Goal: Use online tool/utility: Utilize a website feature to perform a specific function

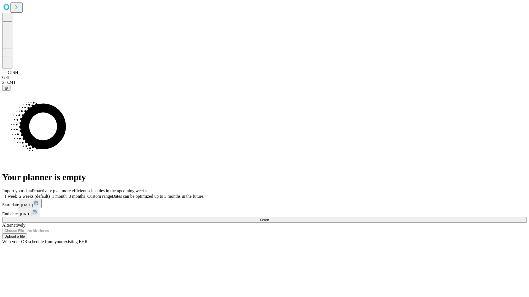
click at [269, 218] on span "Fetch" at bounding box center [264, 220] width 9 height 4
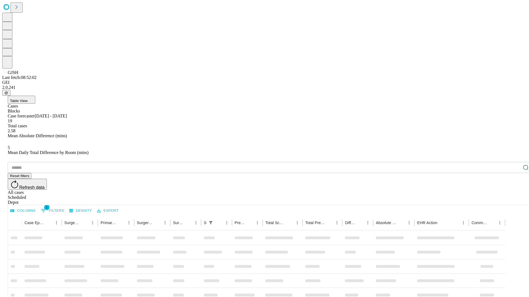
click at [28, 99] on span "Table View" at bounding box center [19, 101] width 18 height 4
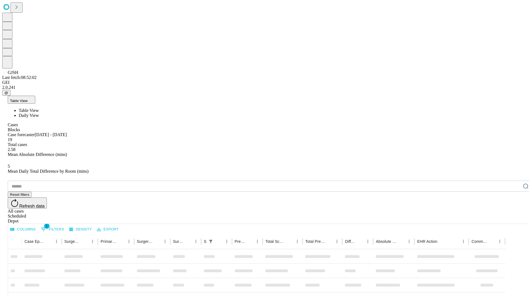
click at [39, 113] on span "Daily View" at bounding box center [29, 115] width 20 height 5
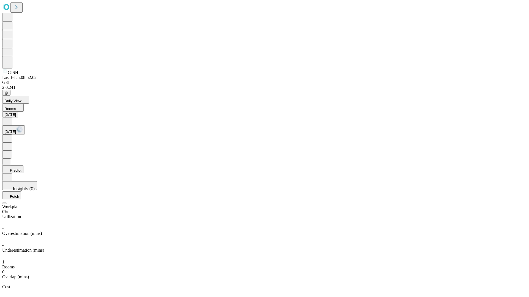
click at [23, 165] on button "Predict" at bounding box center [12, 169] width 21 height 8
